Goal: Book appointment/travel/reservation

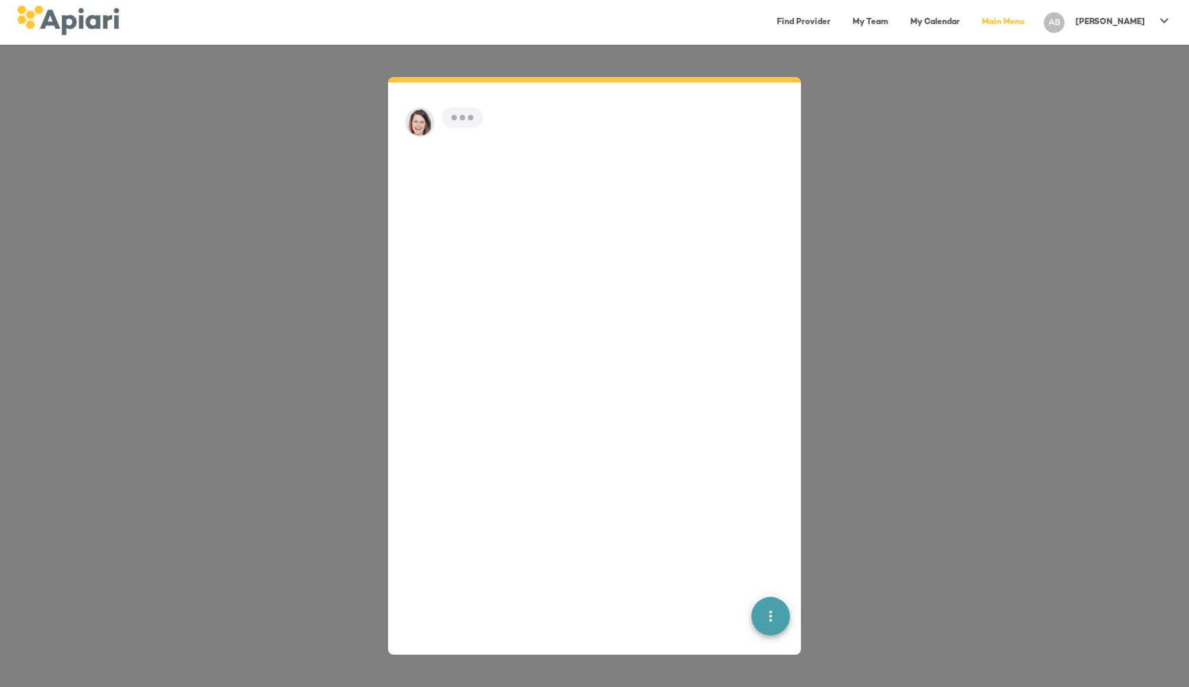
scroll to position [19, 0]
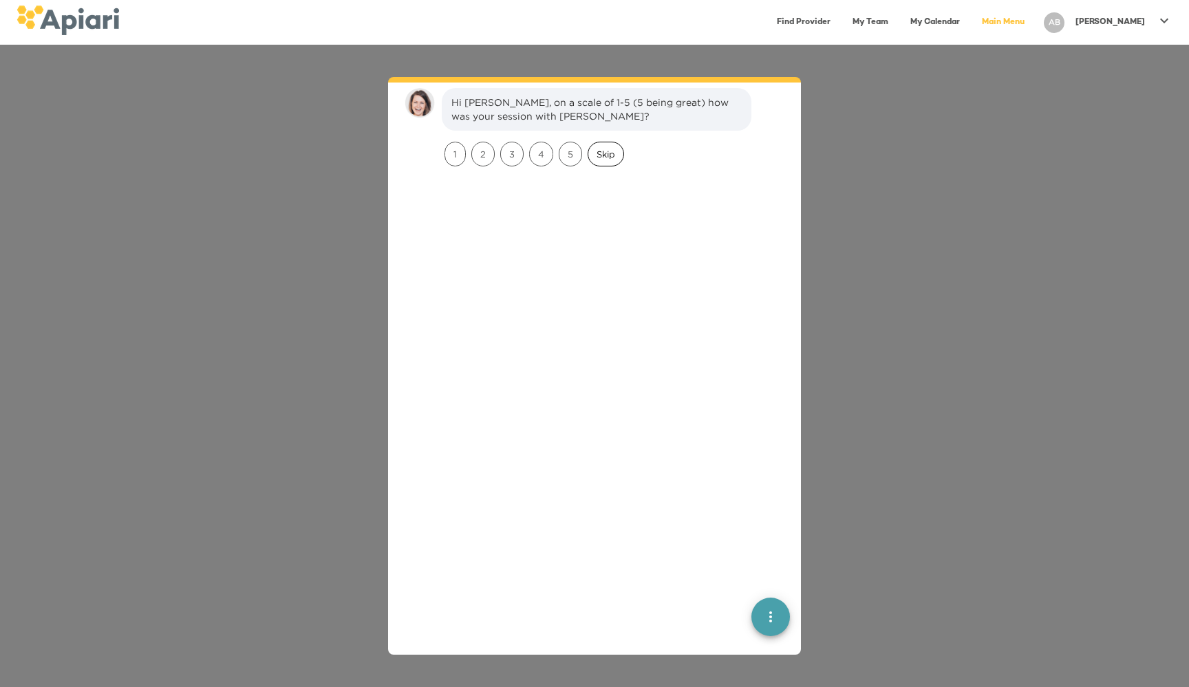
click at [605, 158] on span "Skip" at bounding box center [605, 154] width 35 height 13
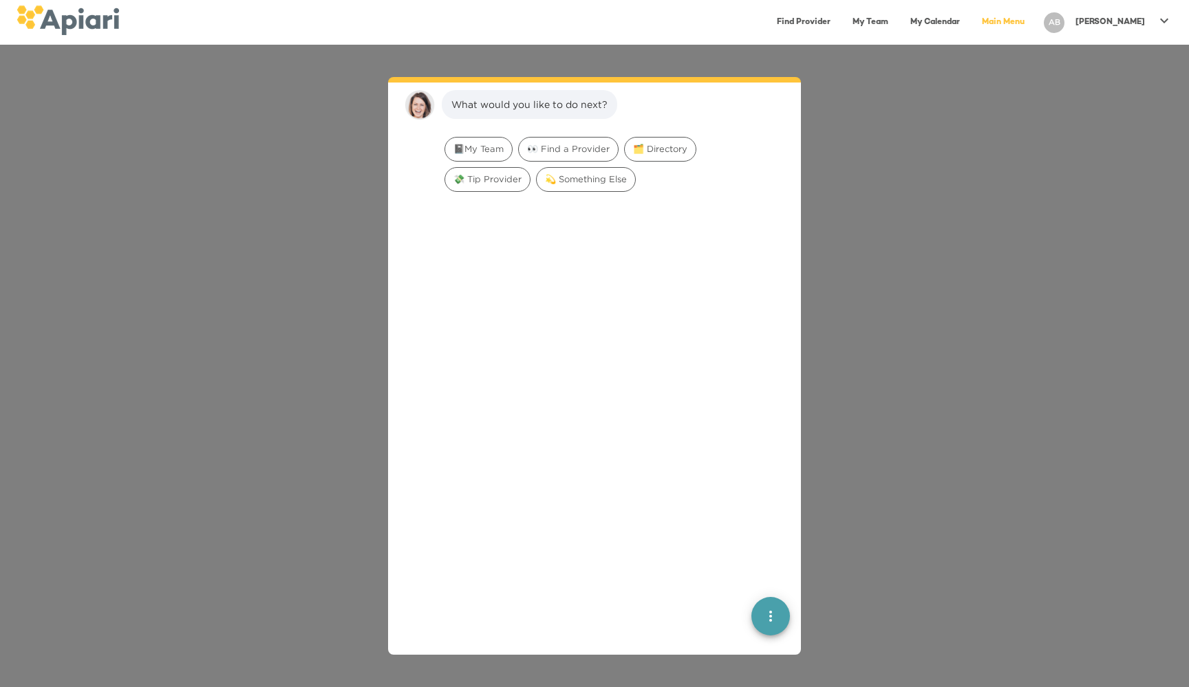
scroll to position [113, 0]
click at [541, 141] on span "👀 Find a Provider" at bounding box center [568, 146] width 99 height 13
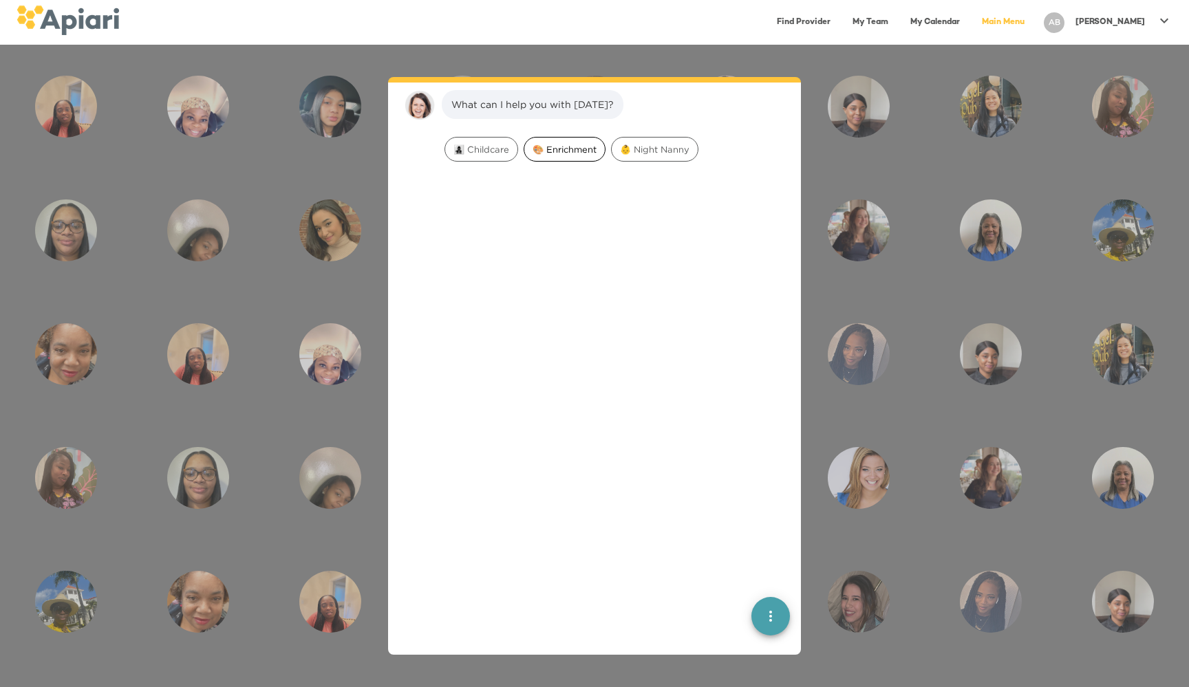
scroll to position [200, 0]
click at [478, 160] on div "👩‍👧‍👦 Childcare" at bounding box center [481, 147] width 79 height 30
click at [479, 153] on span "👩‍👧‍👦 Childcare" at bounding box center [481, 147] width 72 height 13
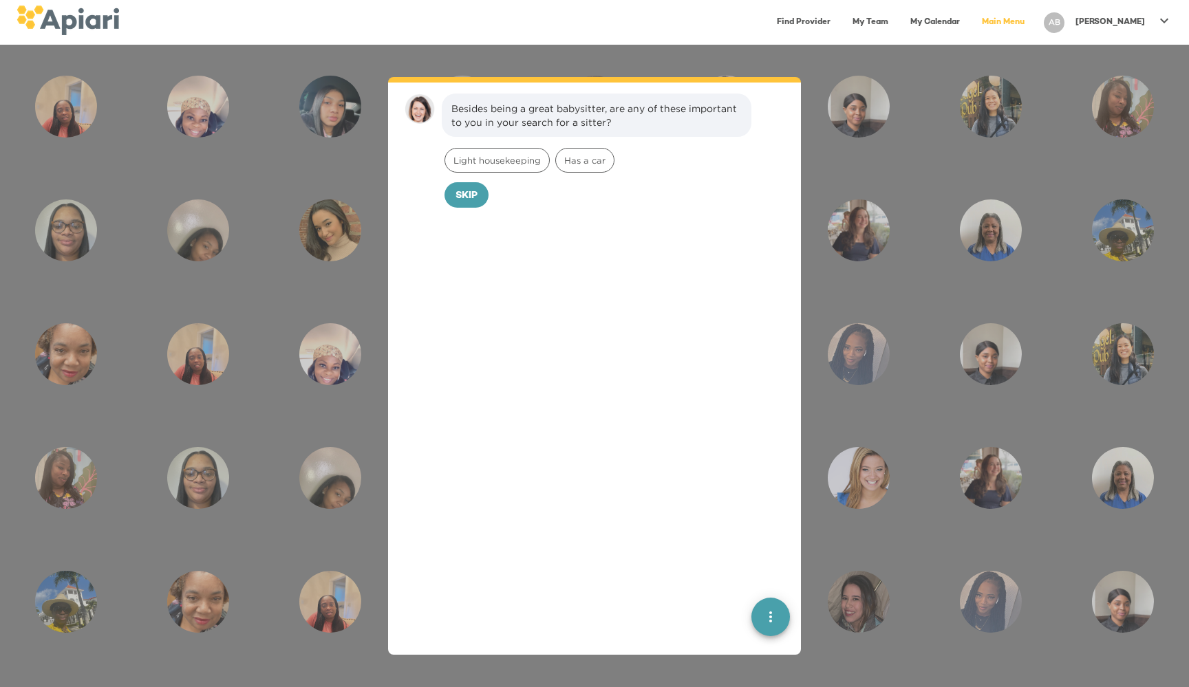
scroll to position [288, 0]
click at [468, 189] on span "Skip" at bounding box center [466, 190] width 22 height 17
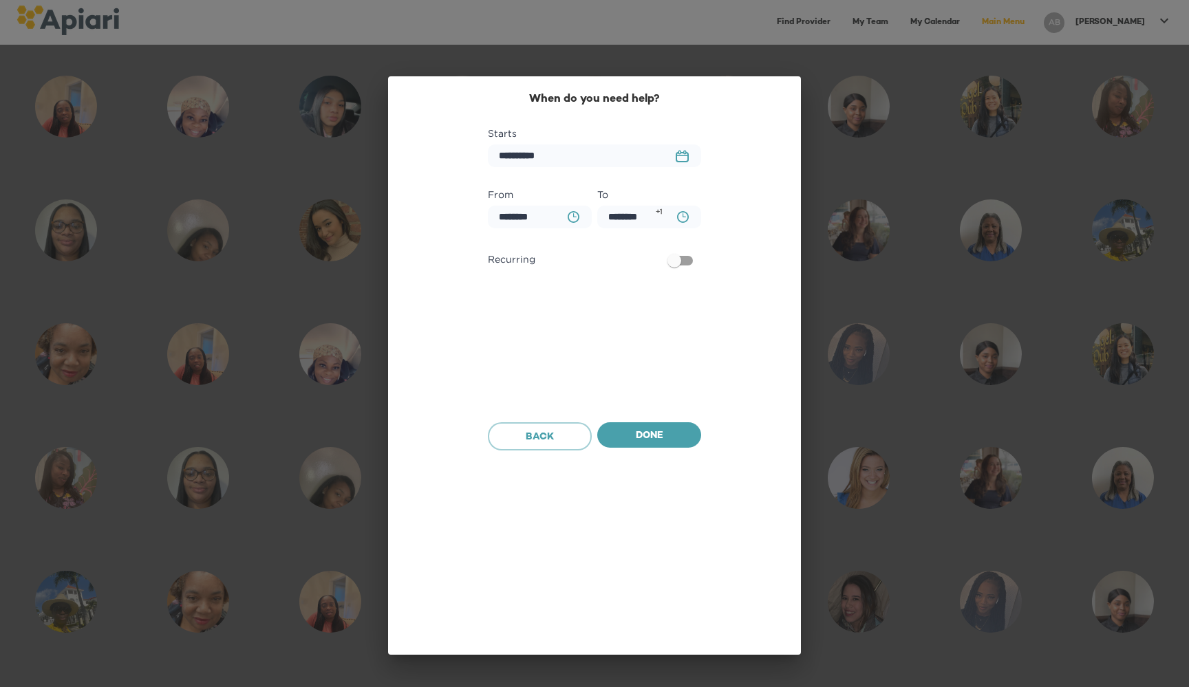
scroll to position [381, 0]
click at [680, 158] on icon "23979DC4-A7E4-489C-88E7-37869341D308 Created with sketchtool." at bounding box center [681, 156] width 13 height 12
click at [642, 305] on span "19" at bounding box center [647, 305] width 25 height 12
type input "**********"
click at [565, 213] on button "BA0D2328-0349-4FFE-B945-982DA367CA30 Created with sketchtool." at bounding box center [573, 217] width 28 height 28
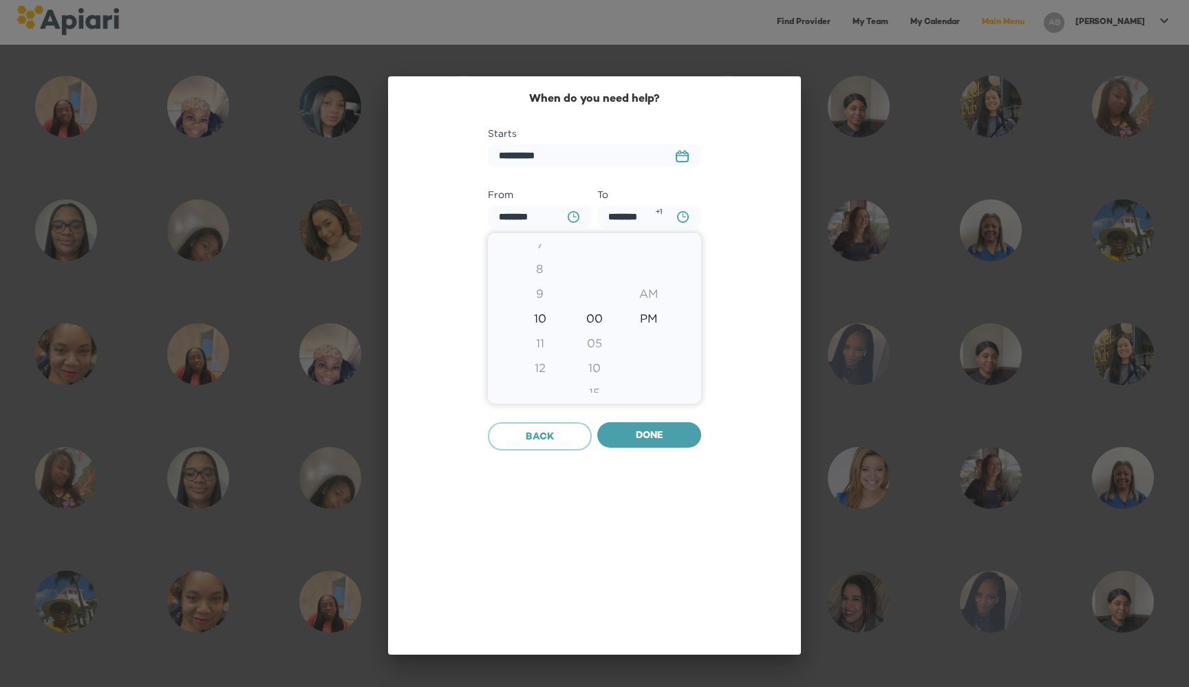
click at [542, 270] on div "8" at bounding box center [539, 269] width 54 height 25
type input "********"
click at [539, 271] on div "6" at bounding box center [539, 269] width 54 height 25
type input "********"
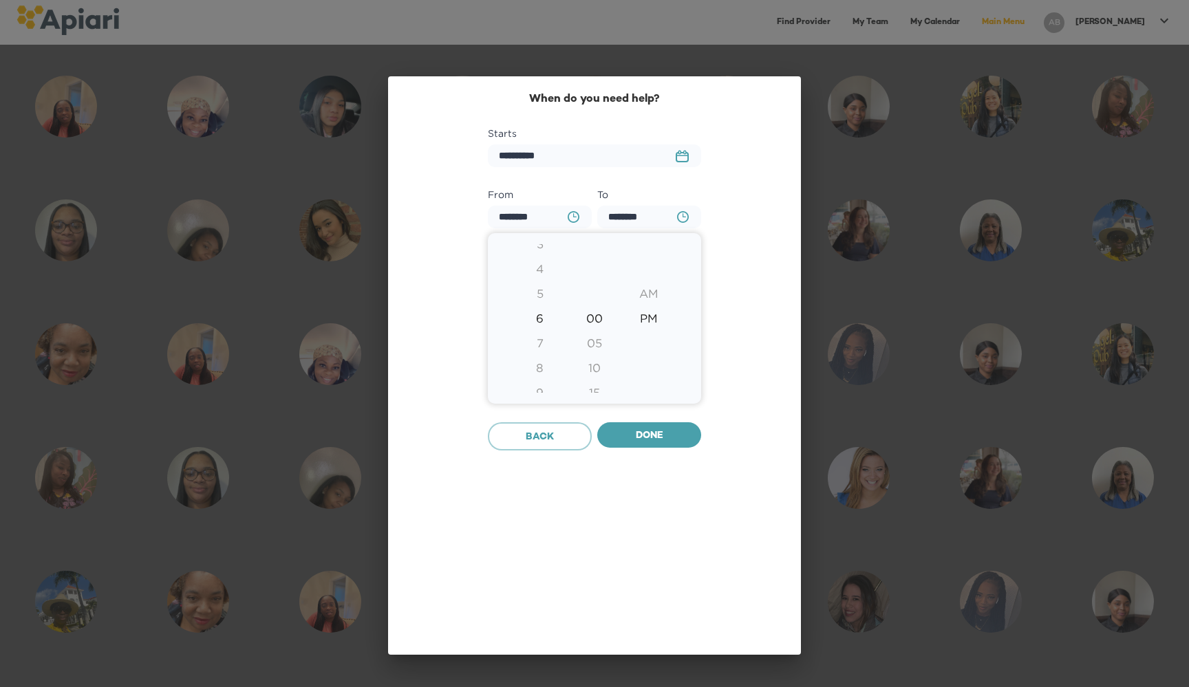
click at [676, 210] on div at bounding box center [594, 343] width 1189 height 687
click at [683, 213] on icon "button" at bounding box center [683, 215] width 3 height 4
click at [543, 339] on div "11" at bounding box center [539, 343] width 54 height 25
type input "********"
click at [634, 433] on div at bounding box center [594, 343] width 1189 height 687
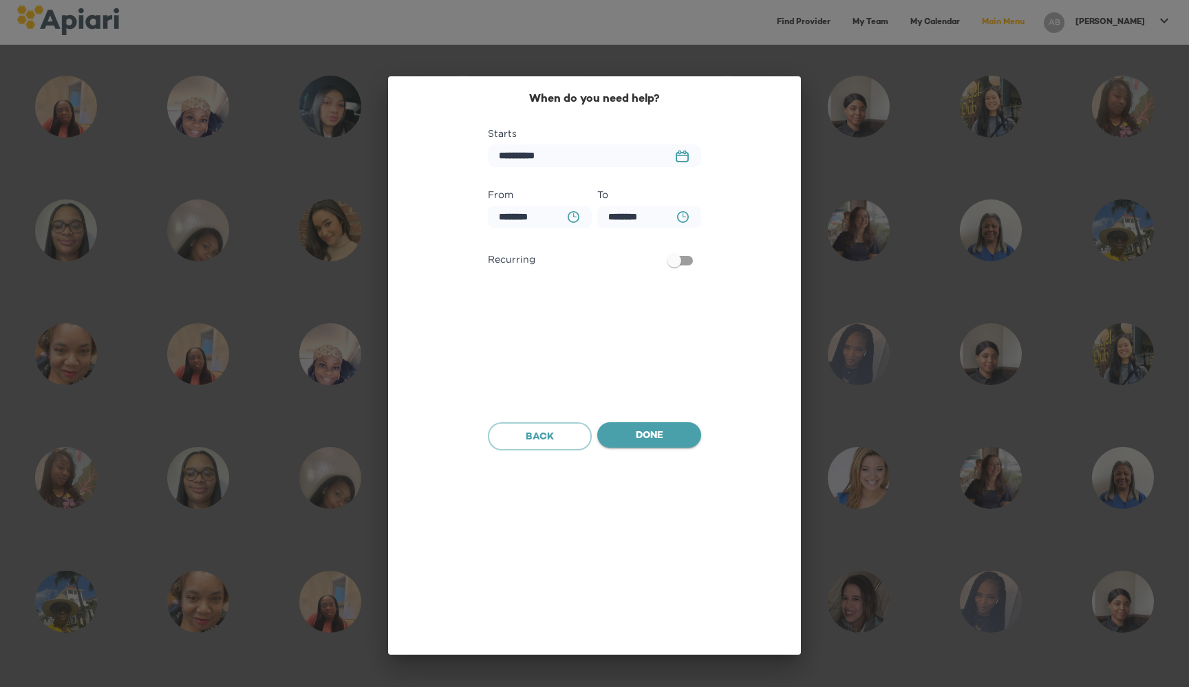
click at [639, 435] on span "Done" at bounding box center [649, 436] width 82 height 17
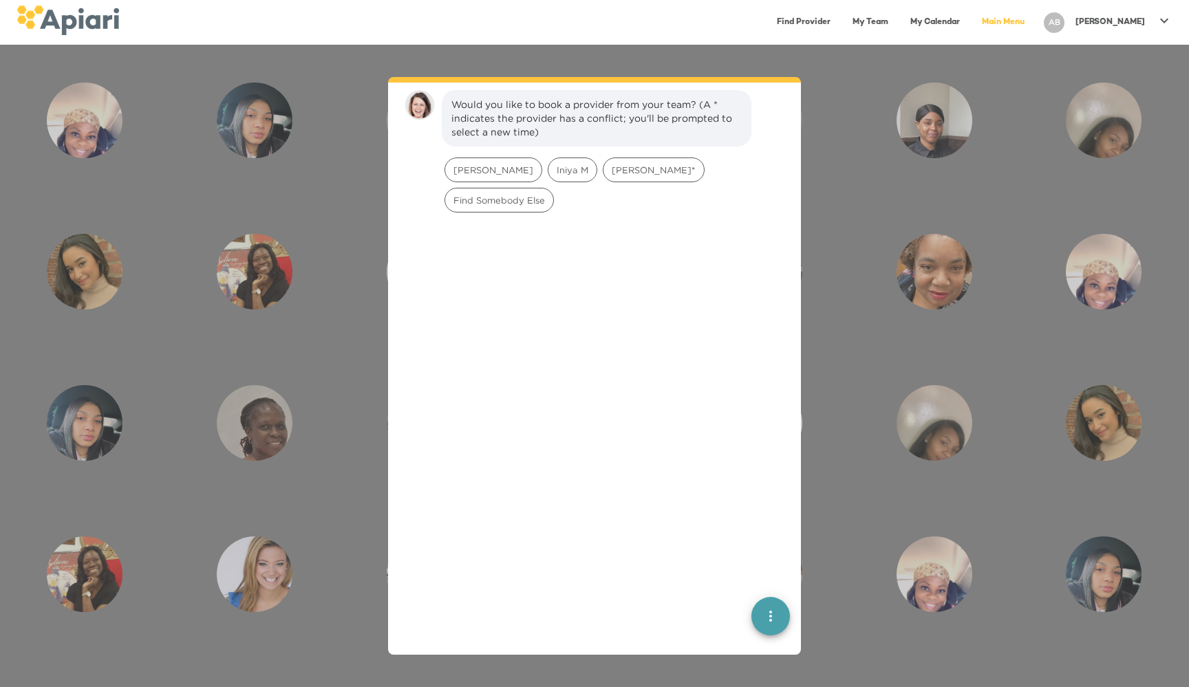
scroll to position [468, 0]
click at [603, 164] on span "[PERSON_NAME]*" at bounding box center [653, 168] width 100 height 13
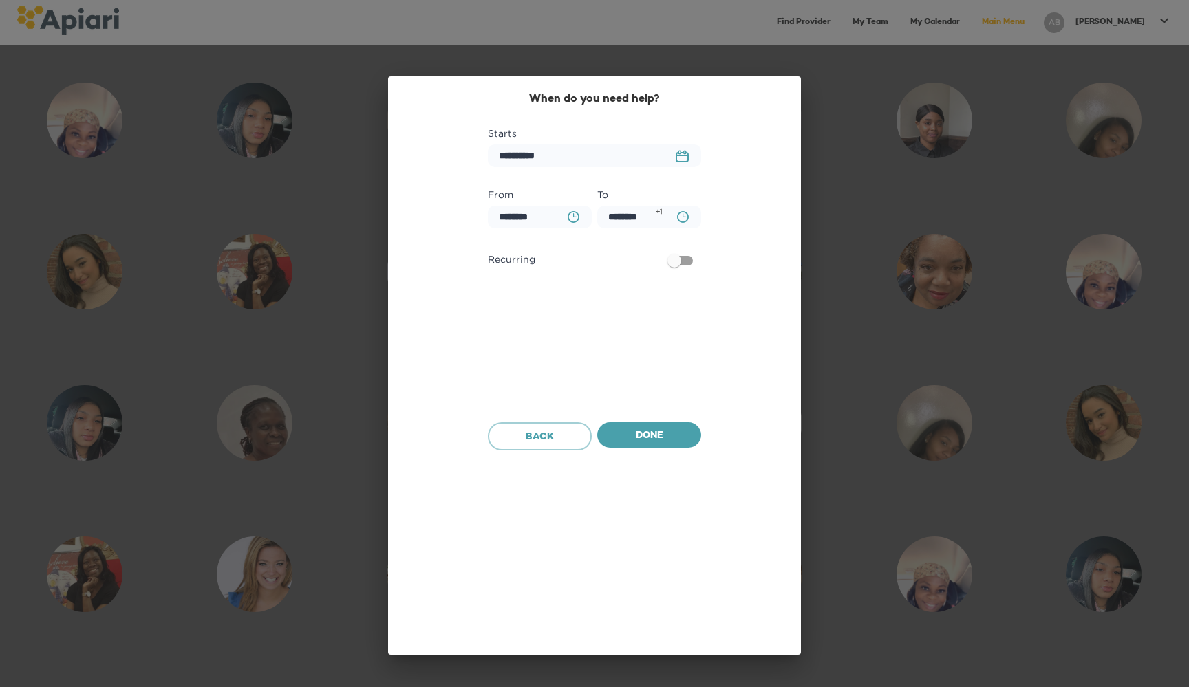
scroll to position [576, 0]
click at [691, 145] on button "23979DC4-A7E4-489C-88E7-37869341D308 Created with sketchtool." at bounding box center [682, 156] width 30 height 29
click at [644, 307] on p "19" at bounding box center [647, 305] width 8 height 12
type input "**********"
click at [675, 219] on button "BA0D2328-0349-4FFE-B945-982DA367CA30 Created with sketchtool." at bounding box center [683, 217] width 28 height 28
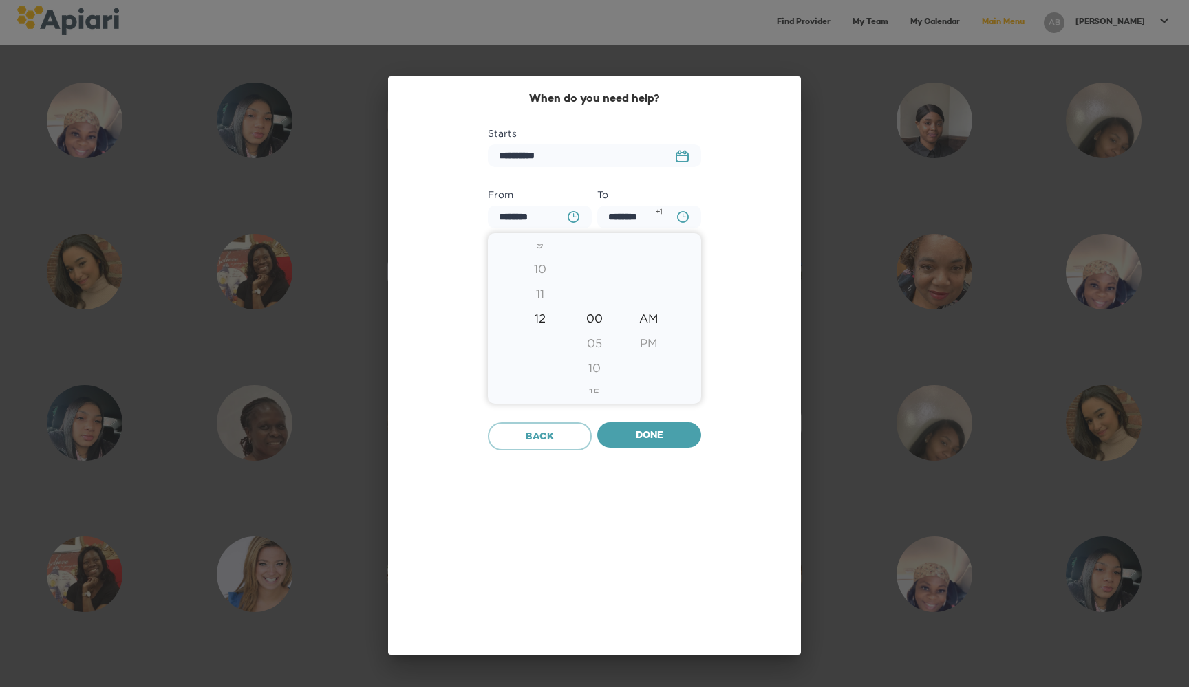
click at [541, 303] on div "11" at bounding box center [539, 293] width 54 height 25
click at [647, 336] on div "PM" at bounding box center [649, 343] width 54 height 25
type input "********"
click at [663, 444] on div at bounding box center [594, 343] width 1189 height 687
click at [661, 442] on span "Done" at bounding box center [649, 436] width 82 height 17
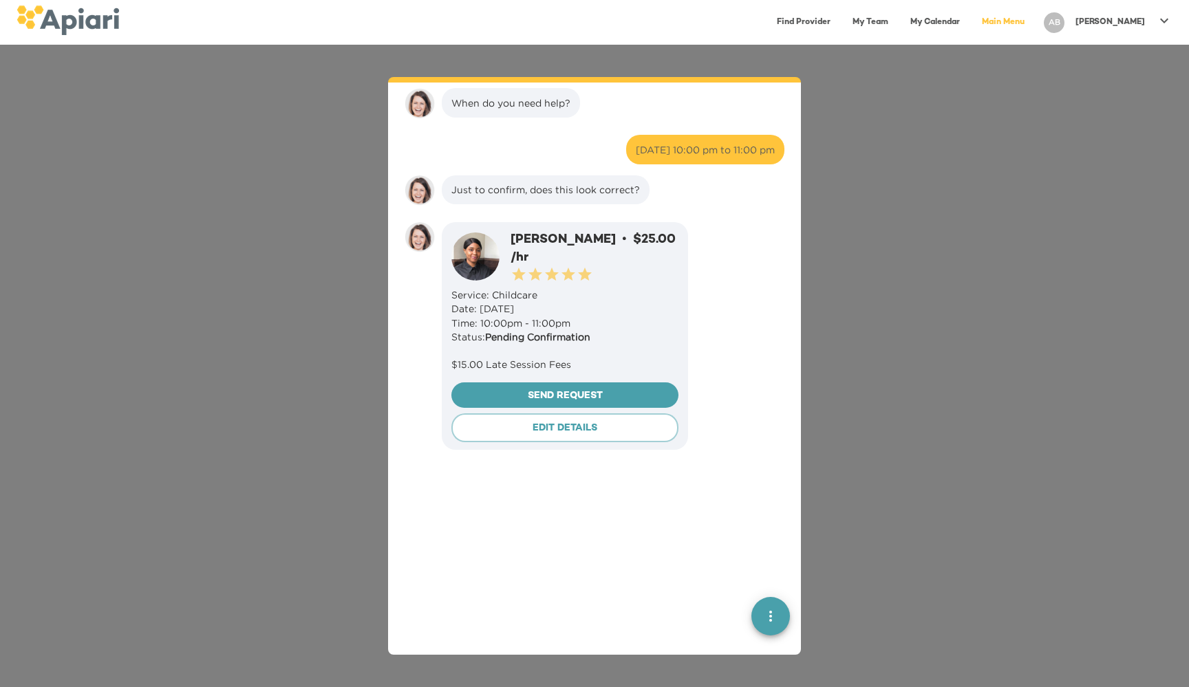
scroll to position [663, 0]
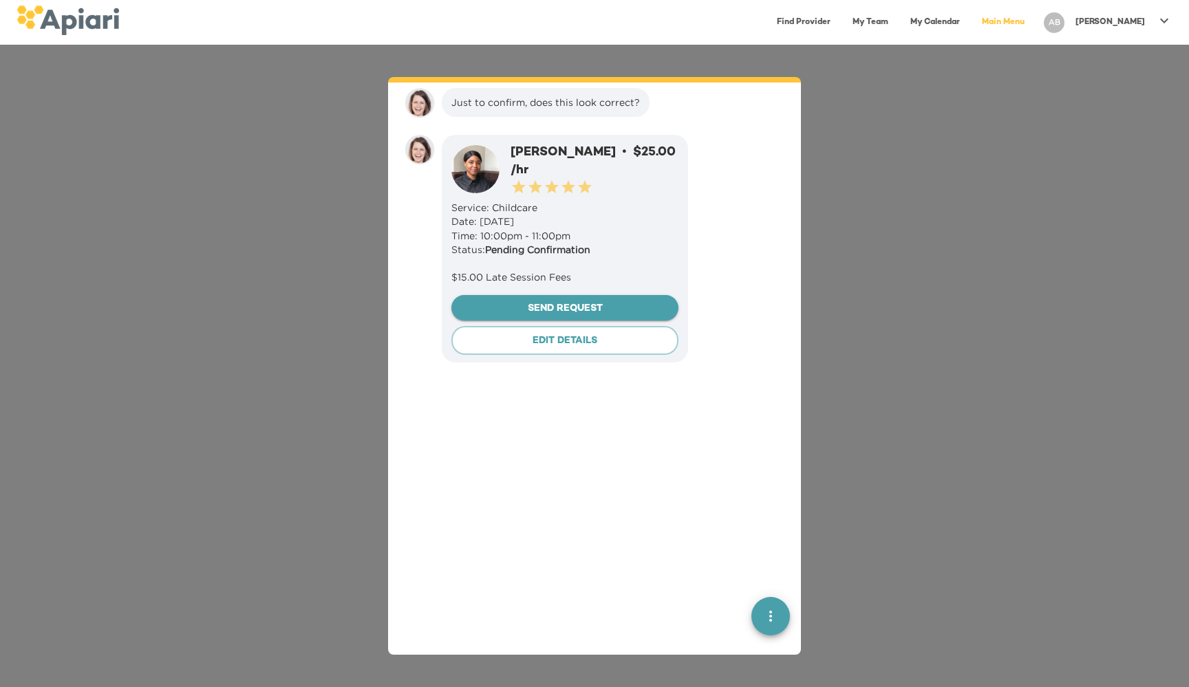
click at [607, 301] on span "Send Request" at bounding box center [564, 309] width 205 height 17
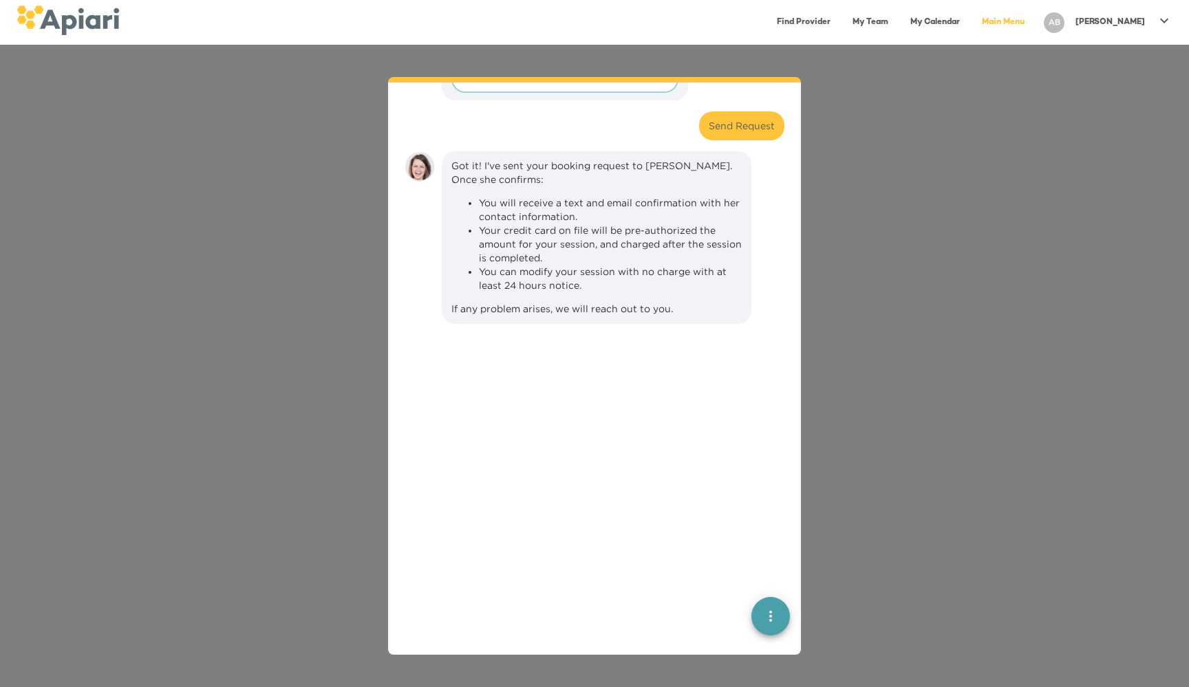
scroll to position [983, 0]
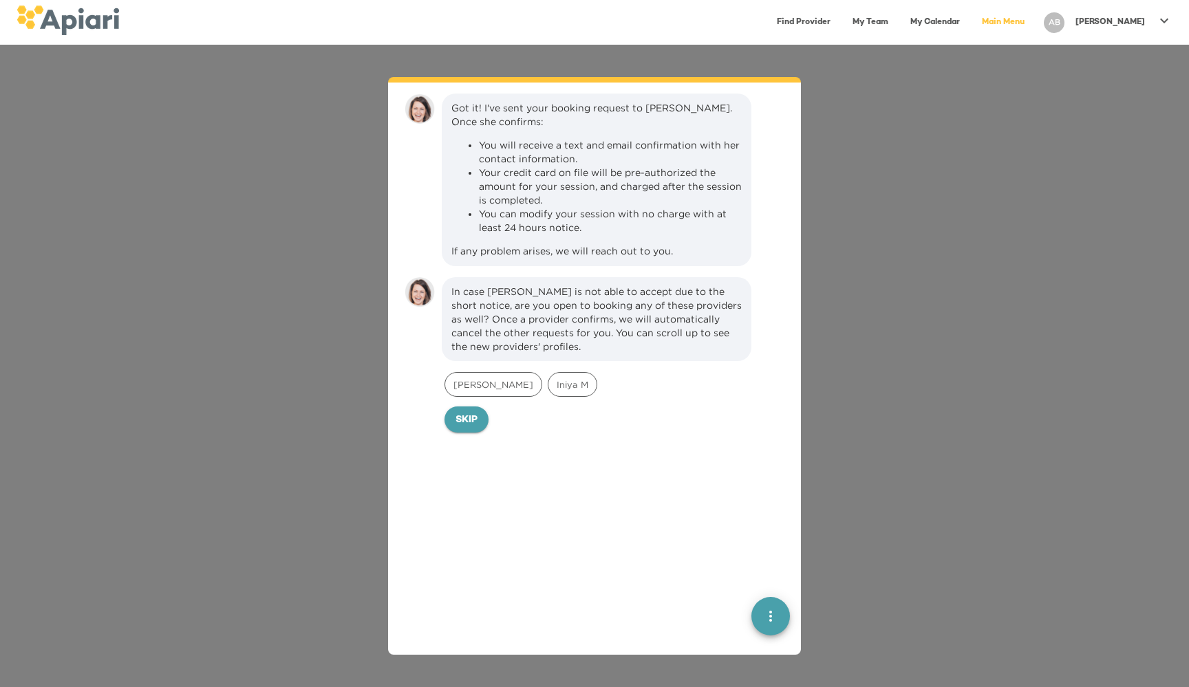
click at [472, 417] on span "Skip" at bounding box center [466, 420] width 22 height 17
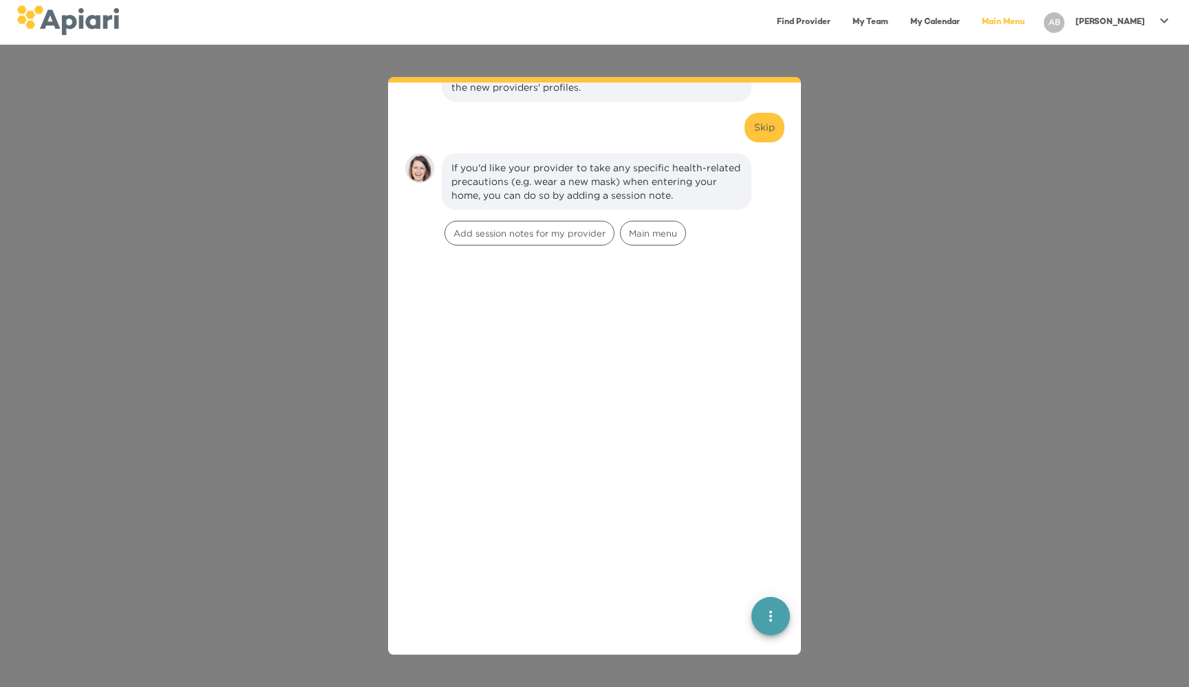
scroll to position [1301, 0]
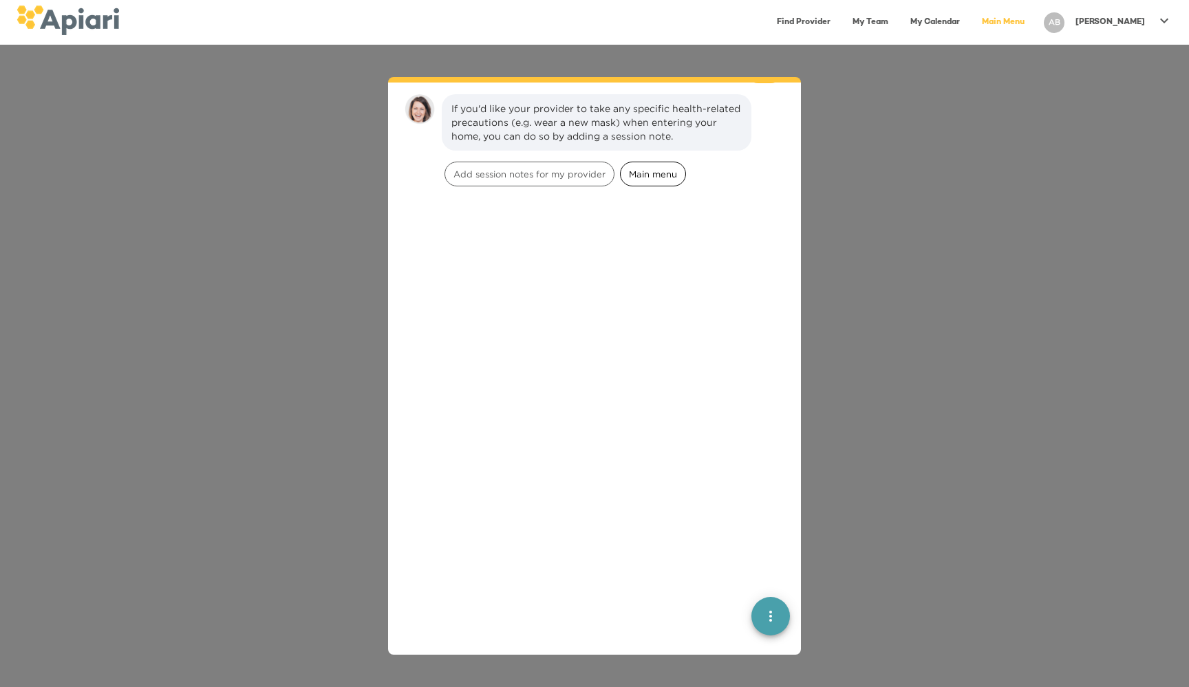
click at [667, 162] on div "Main menu" at bounding box center [653, 174] width 66 height 25
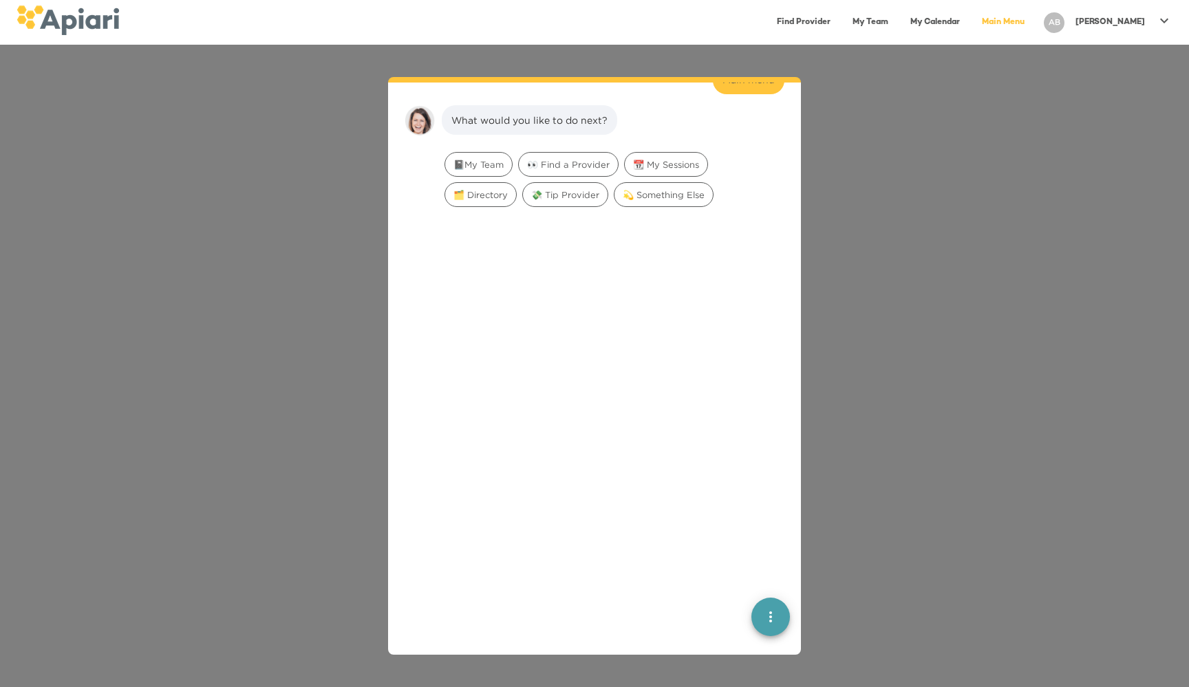
scroll to position [1409, 0]
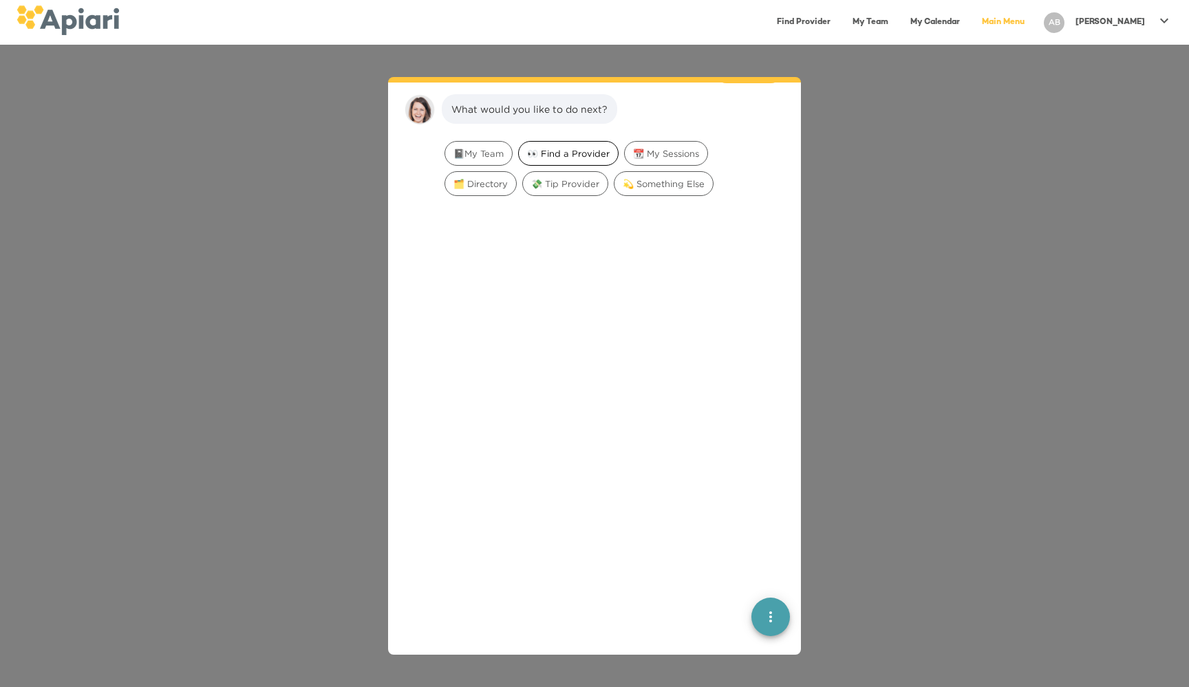
click at [572, 153] on span "👀 Find a Provider" at bounding box center [568, 153] width 99 height 13
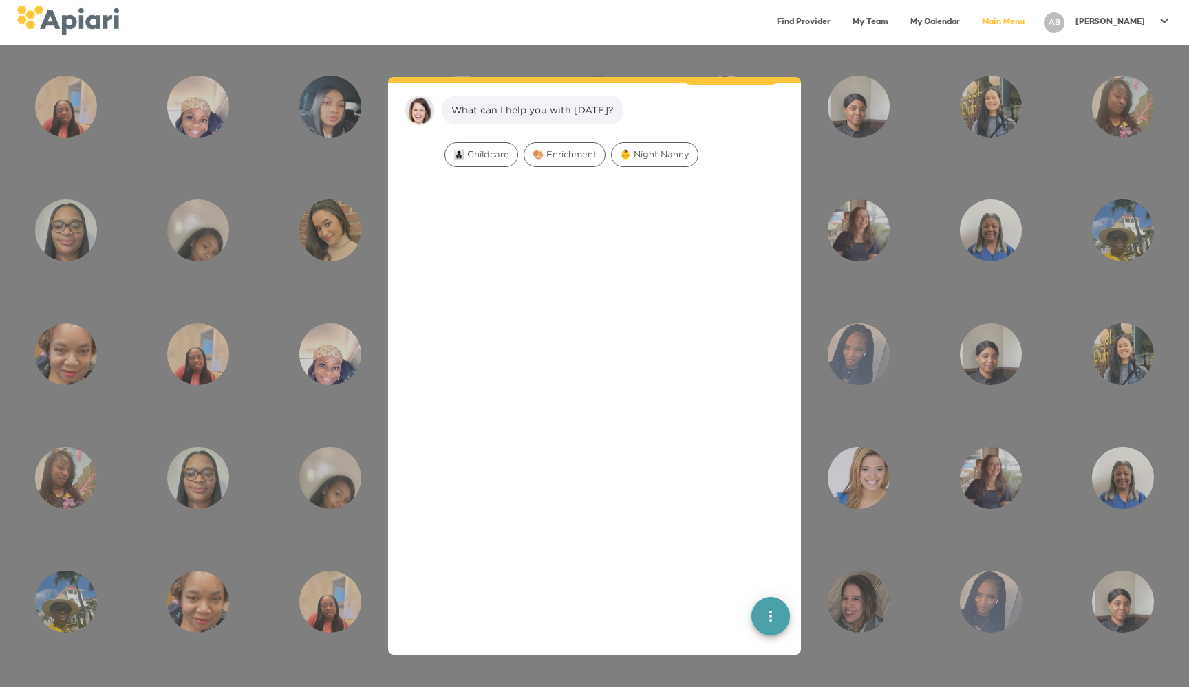
scroll to position [1496, 0]
